Goal: Task Accomplishment & Management: Manage account settings

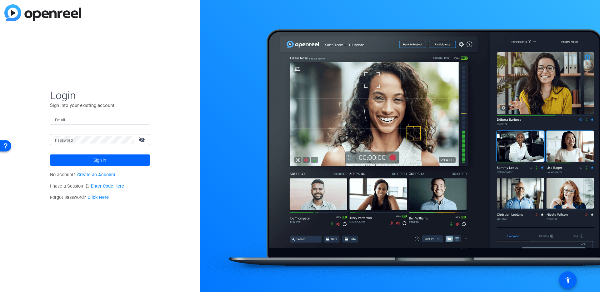
type input "[PERSON_NAME][EMAIL_ADDRESS][DOMAIN_NAME]"
click at [96, 158] on span "Sign in" at bounding box center [99, 160] width 13 height 16
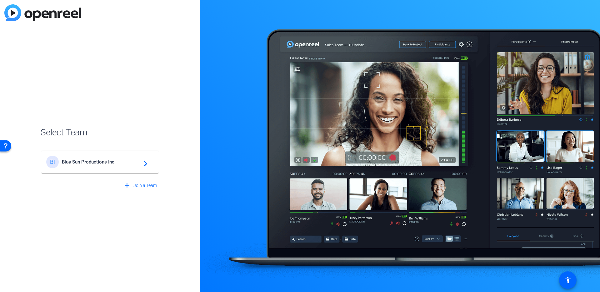
click at [96, 158] on div "BI Blue Sun Productions Inc. navigate_next" at bounding box center [99, 162] width 107 height 12
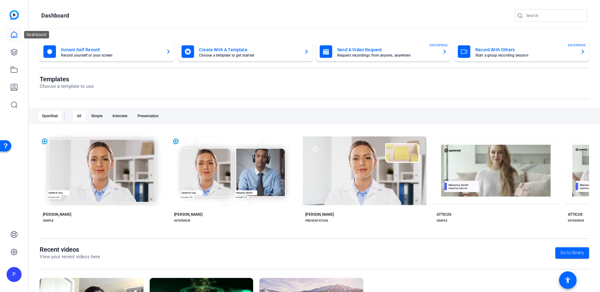
click at [12, 34] on icon at bounding box center [13, 34] width 7 height 7
click at [13, 13] on img at bounding box center [14, 15] width 10 height 10
click at [13, 36] on icon at bounding box center [14, 35] width 6 height 6
click at [14, 51] on icon at bounding box center [13, 51] width 7 height 7
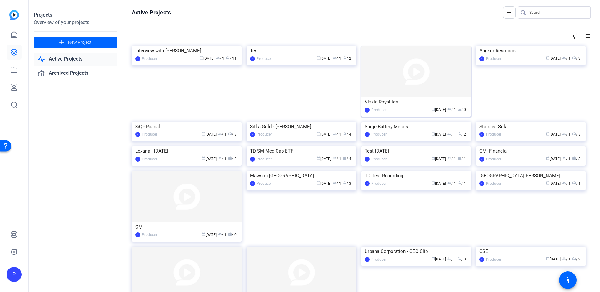
click at [421, 73] on img at bounding box center [416, 71] width 110 height 51
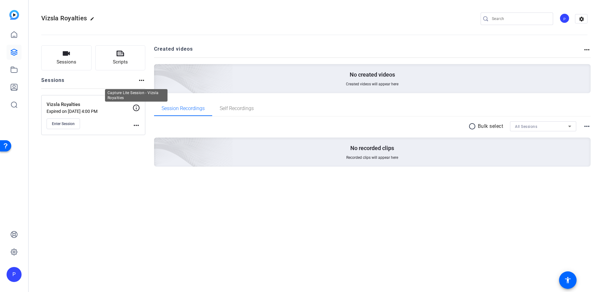
click at [135, 108] on icon at bounding box center [135, 107] width 7 height 7
click at [137, 124] on mat-icon "more_horiz" at bounding box center [135, 124] width 7 height 7
click at [146, 133] on span "Edit Session" at bounding box center [151, 134] width 28 height 7
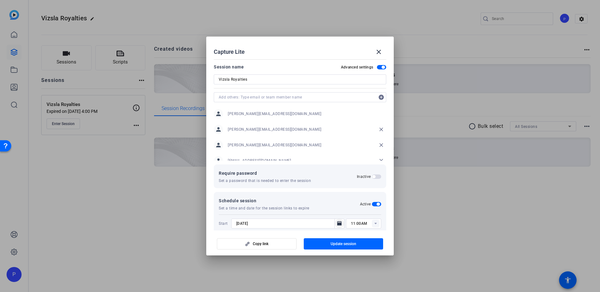
click at [341, 224] on icon "Open calendar" at bounding box center [339, 223] width 5 height 7
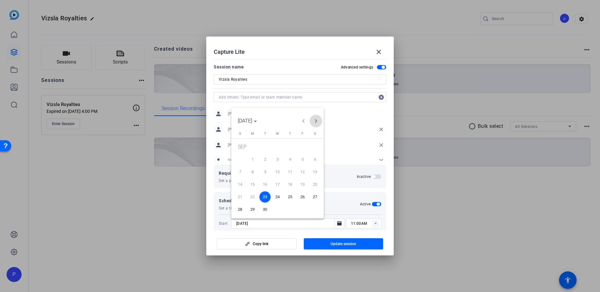
click at [316, 123] on span "Next month" at bounding box center [315, 121] width 12 height 12
click at [289, 172] on span "16" at bounding box center [289, 173] width 11 height 11
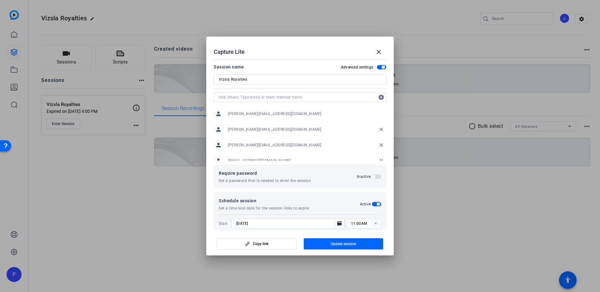
type input "[DATE]"
click at [376, 223] on icon at bounding box center [375, 224] width 2 height 2
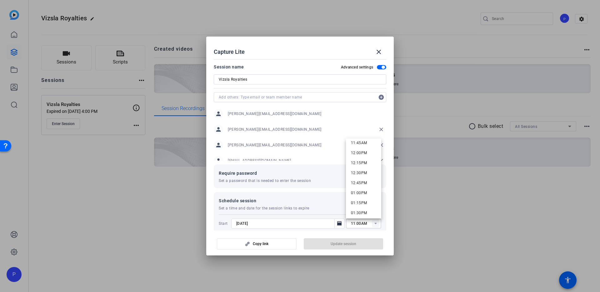
scroll to position [470, 0]
click at [356, 172] on span "12:30PM" at bounding box center [359, 174] width 16 height 7
type input "12:30PM"
click at [334, 243] on div "Copy link Update session" at bounding box center [300, 241] width 172 height 16
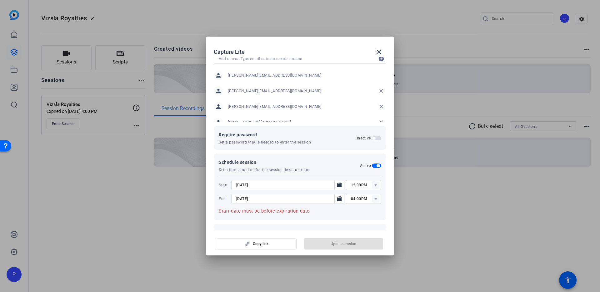
scroll to position [39, 0]
click at [339, 199] on icon "Open calendar" at bounding box center [339, 197] width 4 height 4
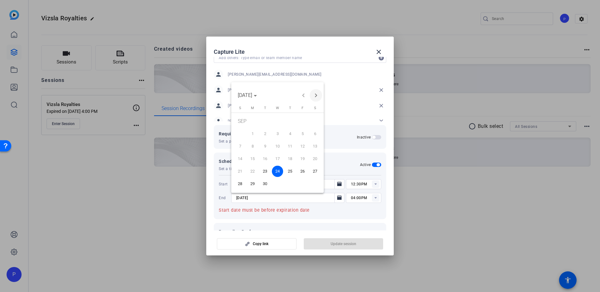
click at [314, 96] on span "Next month" at bounding box center [315, 95] width 12 height 12
click at [290, 146] on span "16" at bounding box center [289, 147] width 11 height 11
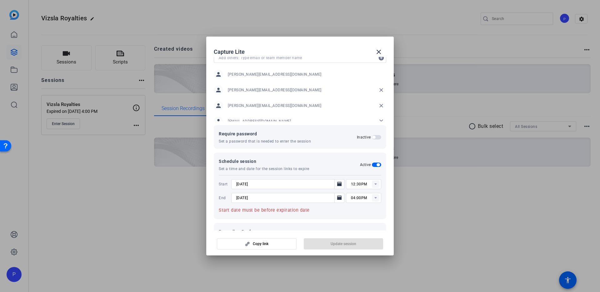
type input "[DATE]"
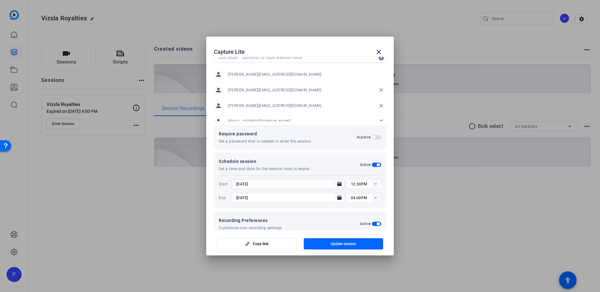
click at [378, 199] on rect at bounding box center [375, 197] width 7 height 7
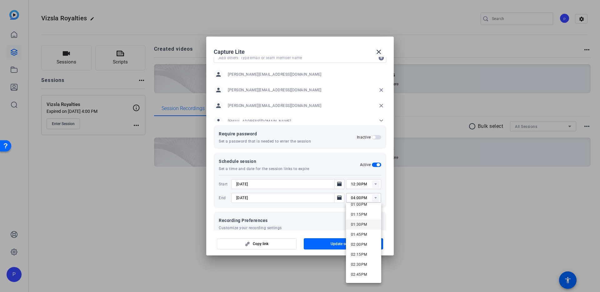
click at [361, 224] on span "01:30PM" at bounding box center [359, 224] width 16 height 4
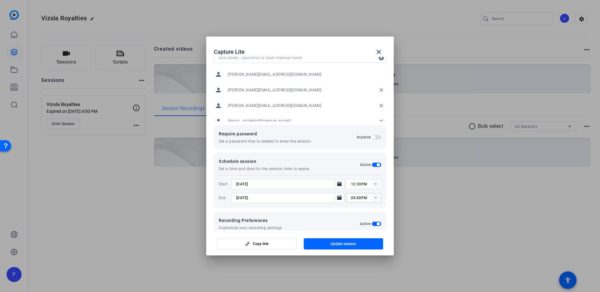
type input "01:30PM"
click at [415, 212] on div at bounding box center [300, 146] width 600 height 292
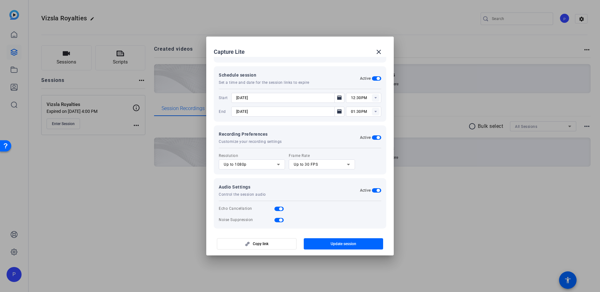
scroll to position [130, 0]
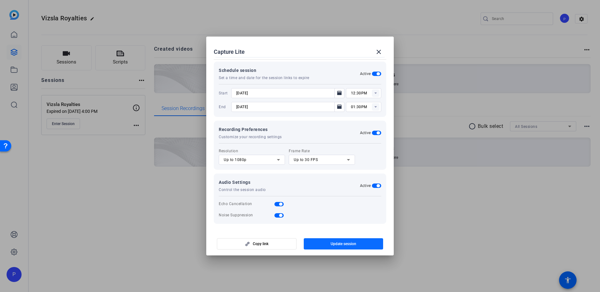
click at [337, 244] on span "Update session" at bounding box center [343, 243] width 26 height 5
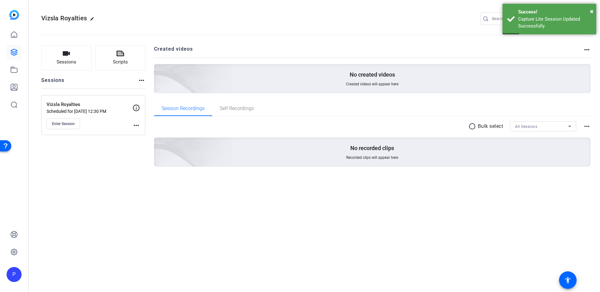
click at [136, 125] on mat-icon "more_horiz" at bounding box center [135, 124] width 7 height 7
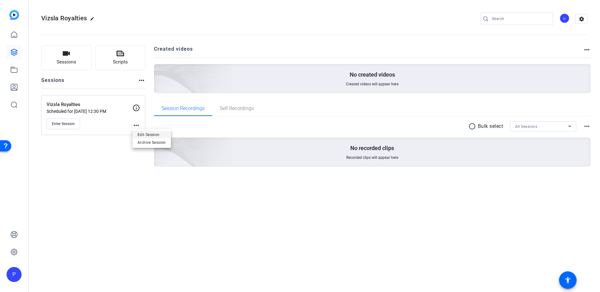
click at [145, 133] on span "Edit Session" at bounding box center [151, 134] width 28 height 7
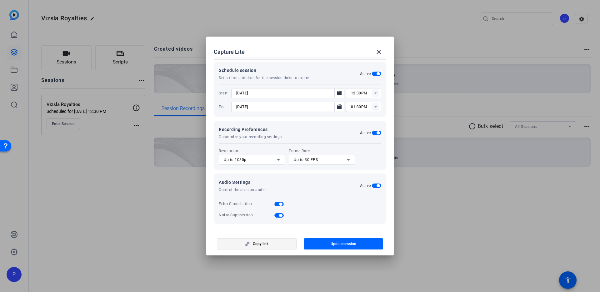
click at [258, 242] on span "Copy link" at bounding box center [261, 243] width 16 height 5
click at [378, 52] on mat-icon "close" at bounding box center [378, 51] width 7 height 7
